Goal: Task Accomplishment & Management: Complete application form

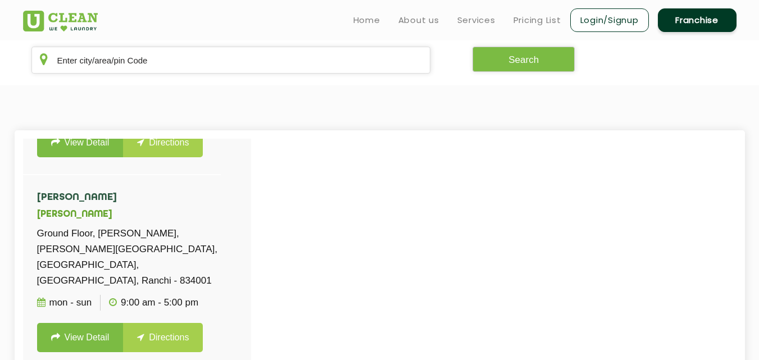
scroll to position [618, 0]
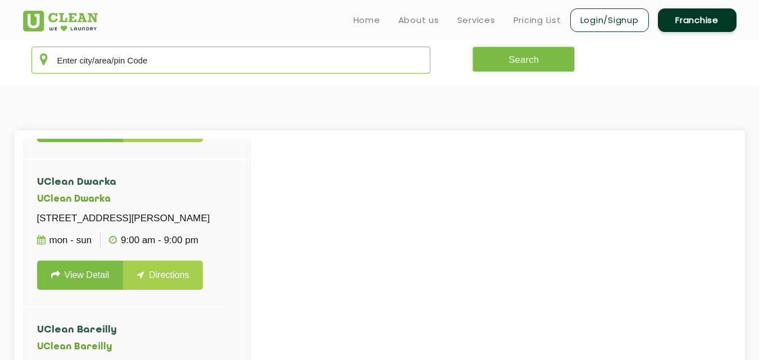
click at [163, 59] on input "text" at bounding box center [231, 60] width 400 height 27
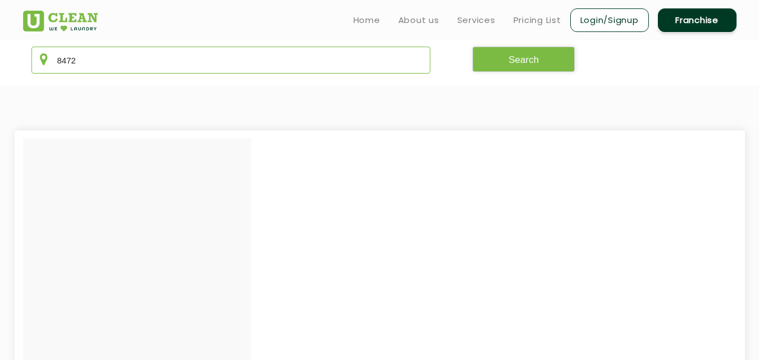
scroll to position [0, 0]
click at [498, 62] on button "Search" at bounding box center [524, 59] width 102 height 25
click at [87, 61] on input "847211" at bounding box center [231, 60] width 400 height 27
type input "847212"
click at [493, 56] on button "Search" at bounding box center [524, 59] width 102 height 25
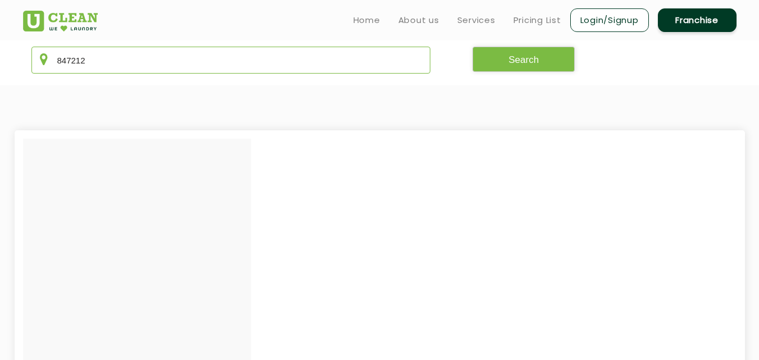
drag, startPoint x: 97, startPoint y: 60, endPoint x: 30, endPoint y: 54, distance: 66.6
click at [30, 54] on div "847212" at bounding box center [231, 60] width 417 height 27
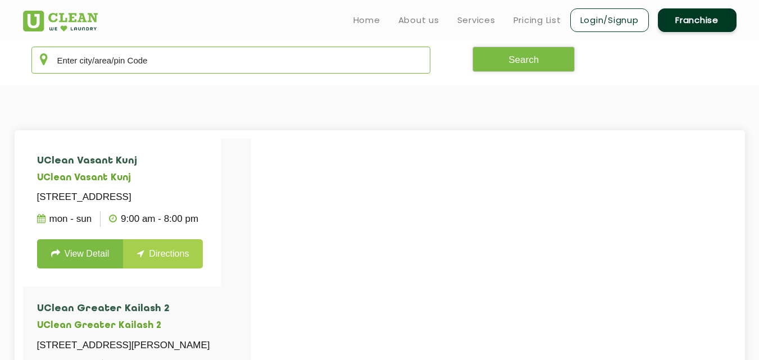
click at [174, 64] on input "text" at bounding box center [231, 60] width 400 height 27
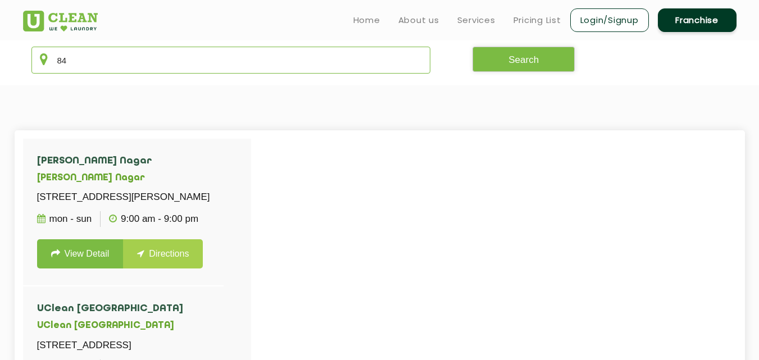
type input "8"
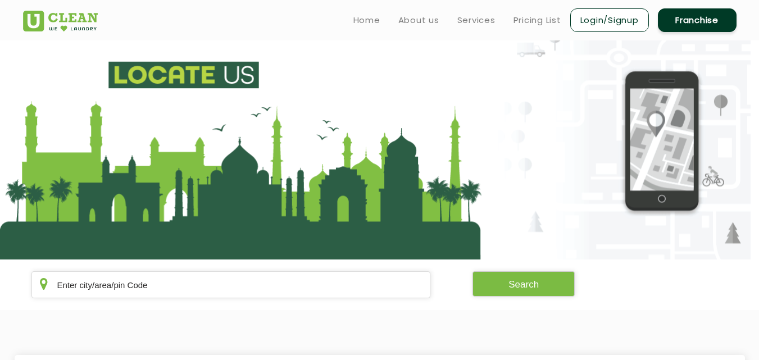
click at [684, 20] on link "Franchise" at bounding box center [697, 20] width 79 height 24
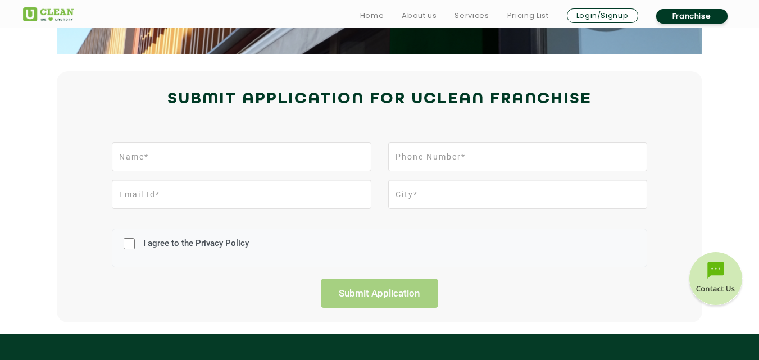
scroll to position [281, 0]
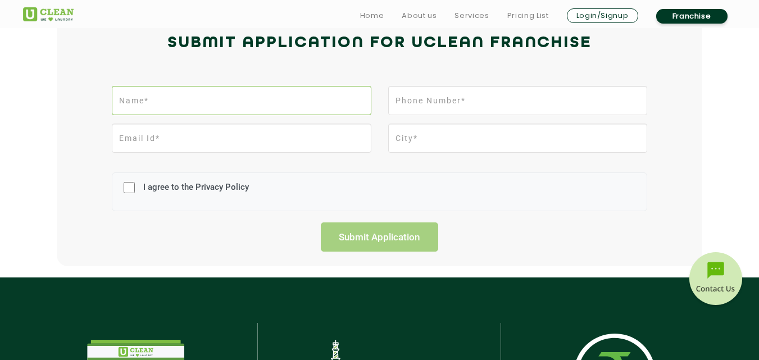
click at [305, 104] on input "text" at bounding box center [241, 100] width 259 height 29
type input "[PERSON_NAME]"
type input "09909376044"
type input "[EMAIL_ADDRESS][DOMAIN_NAME]"
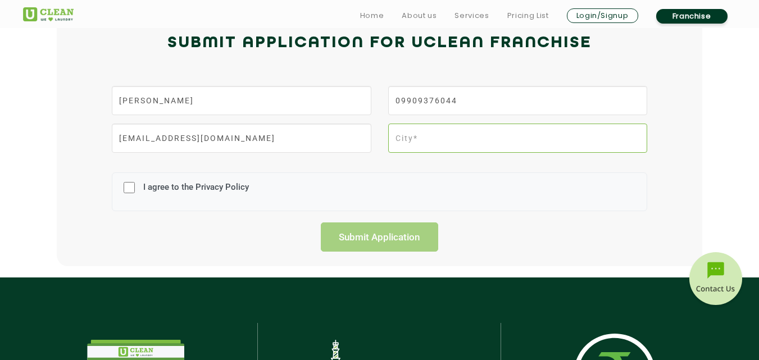
type input "Madhubani"
click at [127, 187] on input "I agree to the Privacy Policy" at bounding box center [129, 187] width 11 height 29
checkbox input "true"
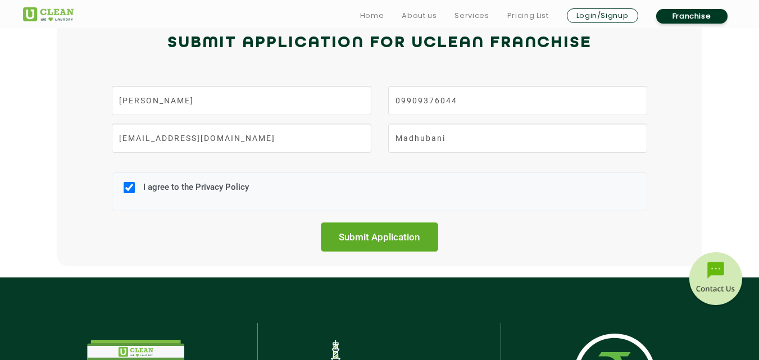
click at [344, 234] on input "Submit Application" at bounding box center [380, 237] width 118 height 29
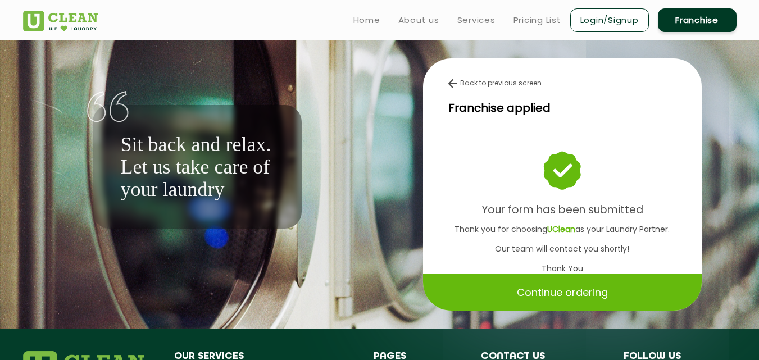
click at [382, 121] on div "Back to previous screen Franchise applied Your form has been submitted Thank yo…" at bounding box center [562, 184] width 365 height 288
click at [712, 47] on div "Back to previous screen Franchise applied Your form has been submitted Thank yo…" at bounding box center [562, 184] width 349 height 288
click at [408, 130] on div "Back to previous screen Franchise applied Your form has been submitted Thank yo…" at bounding box center [562, 184] width 349 height 288
click at [576, 52] on div "Back to previous screen Franchise applied Your form has been submitted Thank yo…" at bounding box center [562, 184] width 349 height 288
click at [707, 169] on div "Back to previous screen Franchise applied Your form has been submitted Thank yo…" at bounding box center [562, 184] width 349 height 288
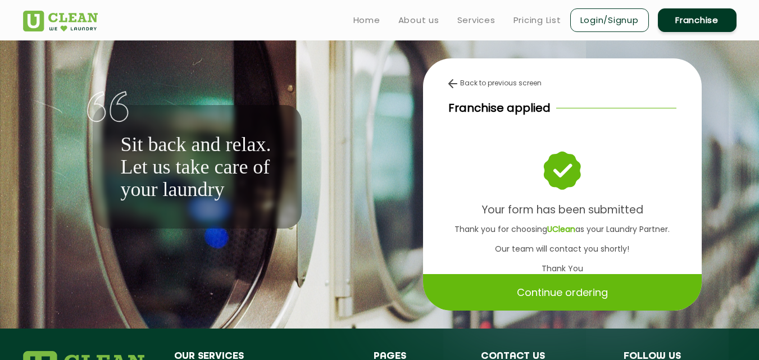
click at [541, 47] on div "Back to previous screen Franchise applied Your form has been submitted Thank yo…" at bounding box center [562, 184] width 349 height 288
click at [341, 98] on div "Sit back and relax. Let us take care of your laundry" at bounding box center [197, 134] width 349 height 188
